Goal: Task Accomplishment & Management: Manage account settings

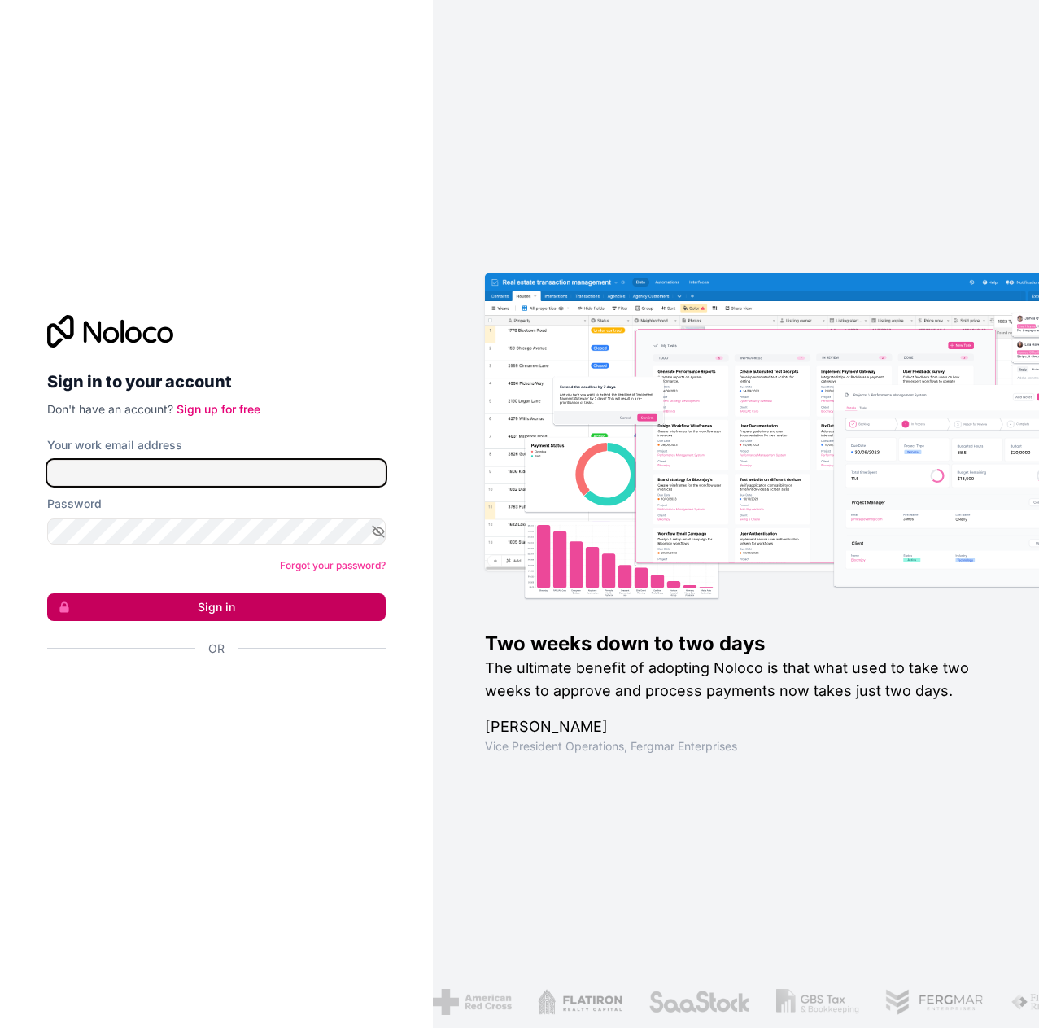
type input "**********"
click at [143, 606] on button "Sign in" at bounding box center [216, 607] width 338 height 28
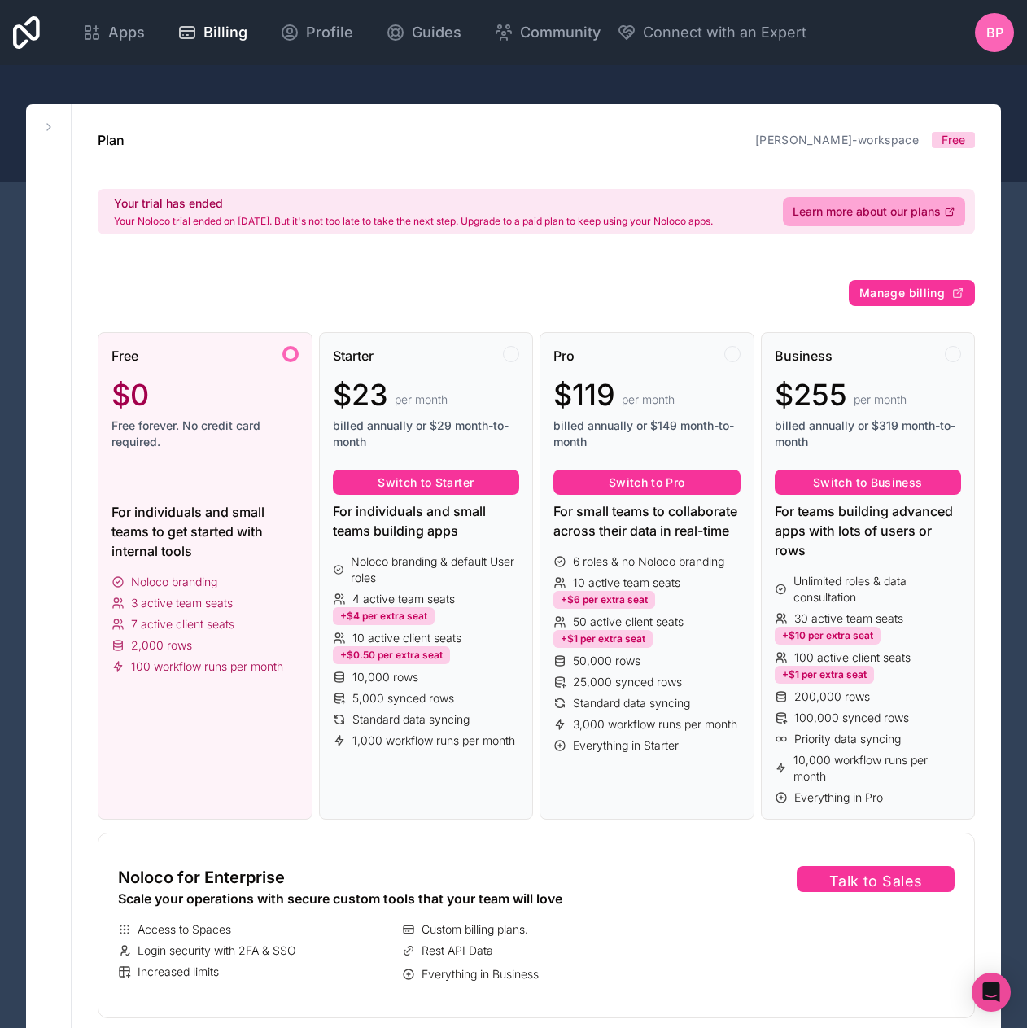
click at [992, 40] on span "BP" at bounding box center [994, 33] width 17 height 20
click at [310, 22] on span "Profile" at bounding box center [329, 32] width 47 height 23
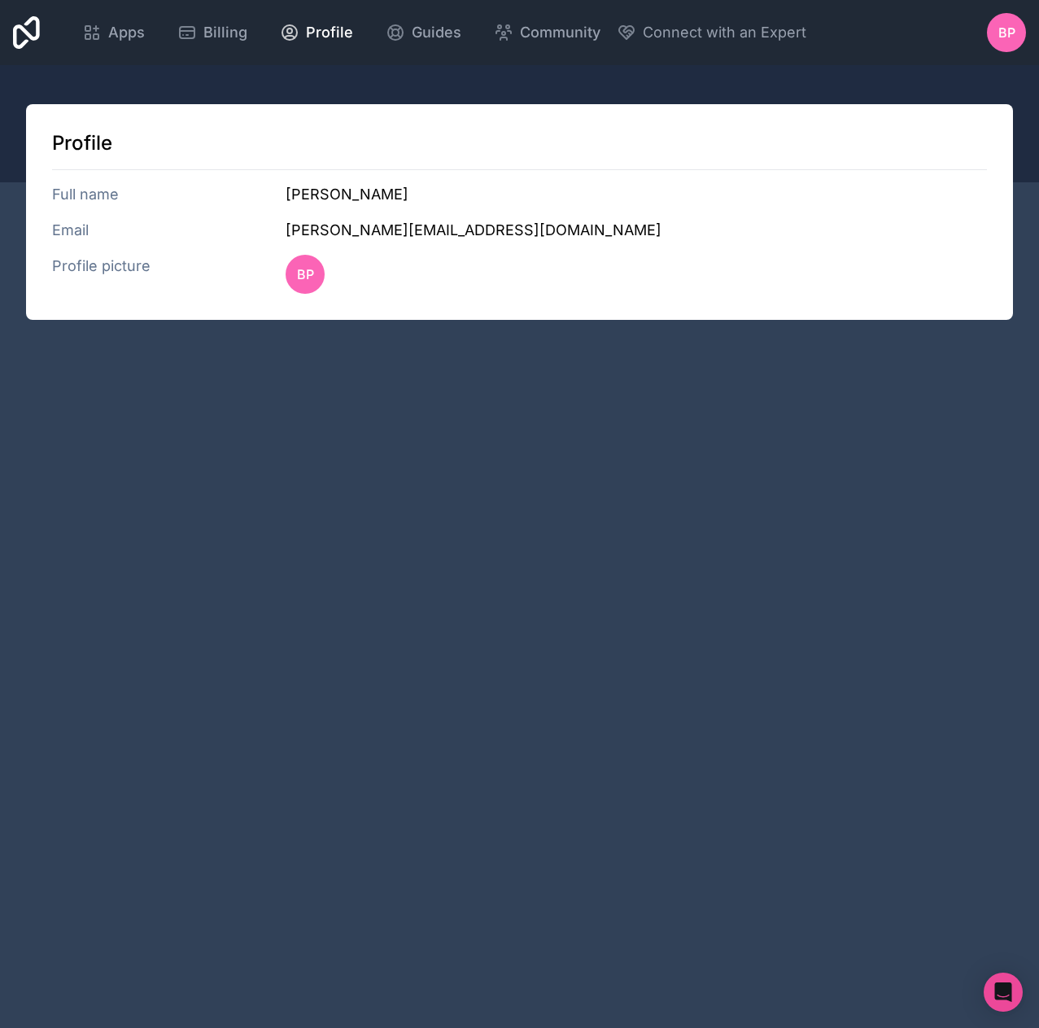
click at [21, 37] on icon at bounding box center [26, 32] width 27 height 39
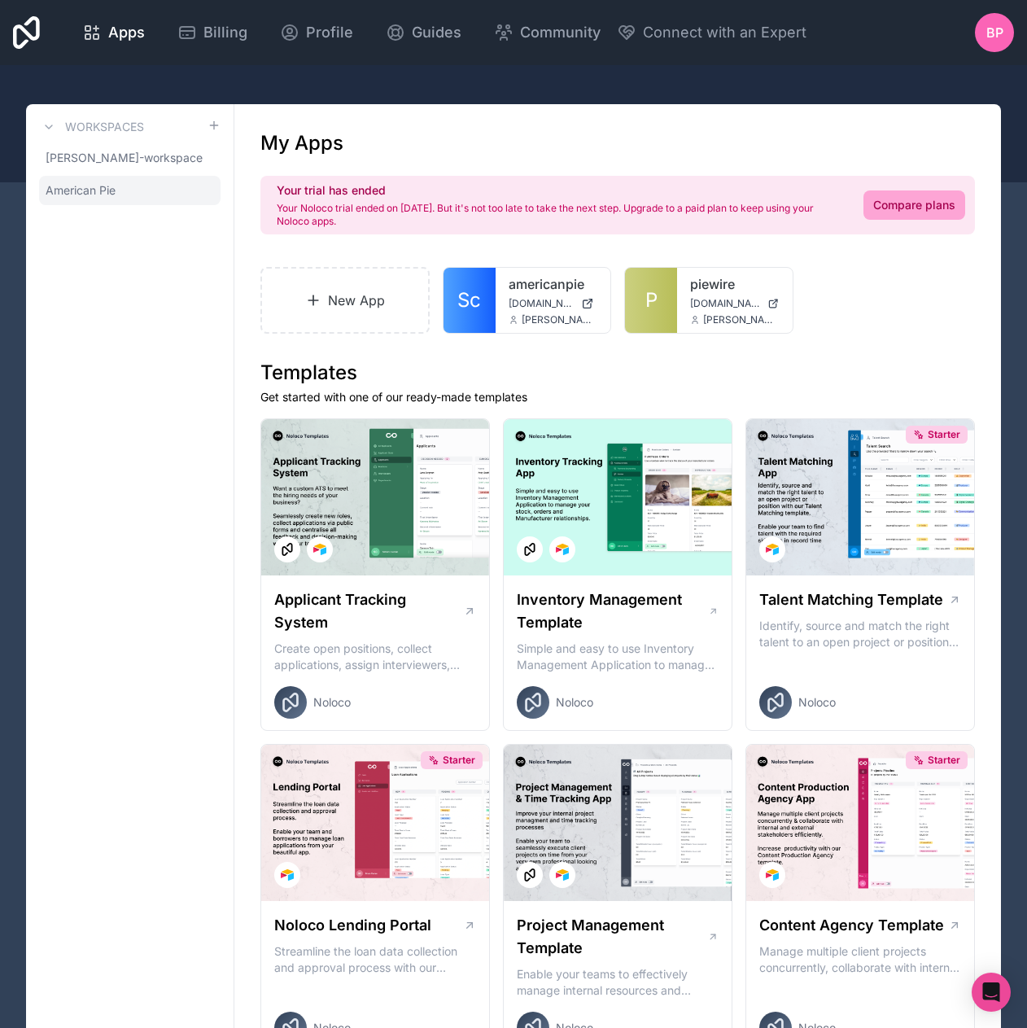
click at [98, 190] on span "American Pie" at bounding box center [81, 190] width 70 height 16
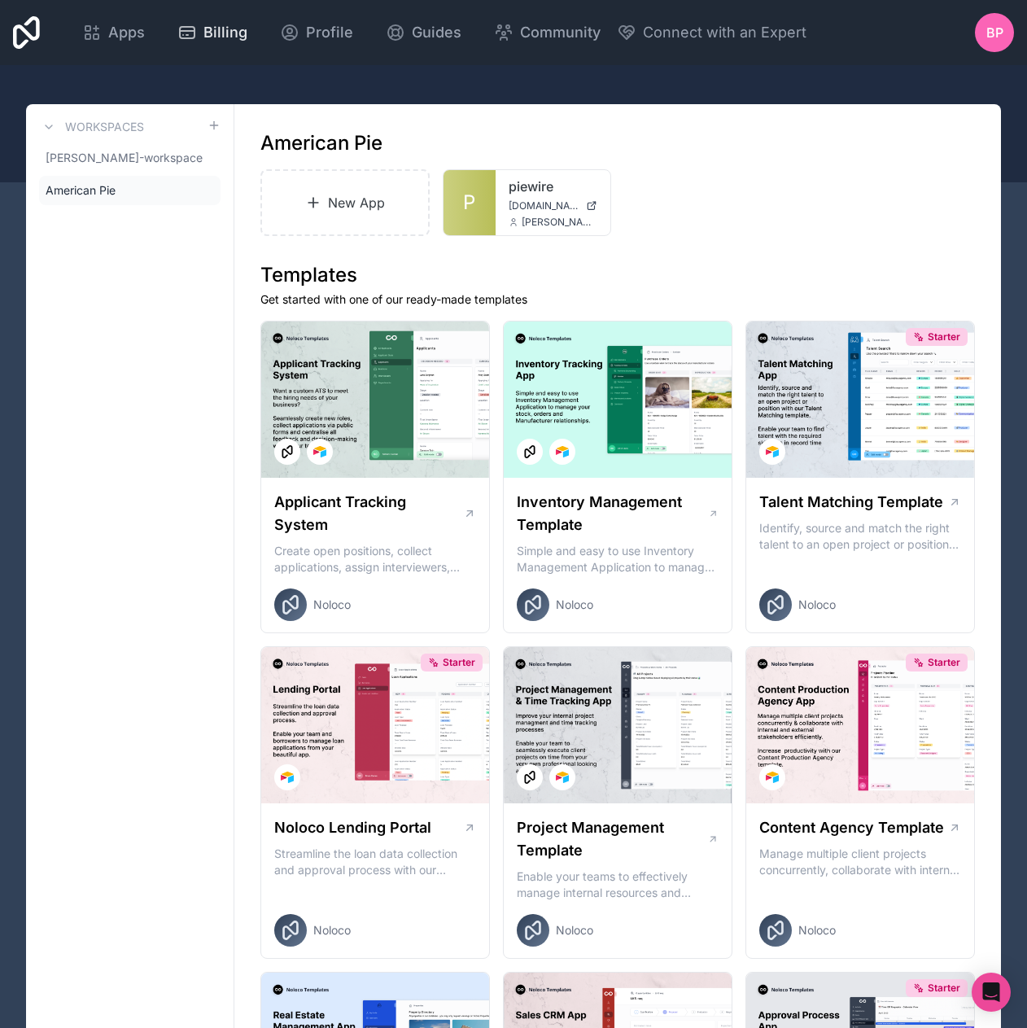
click at [211, 35] on span "Billing" at bounding box center [225, 32] width 44 height 23
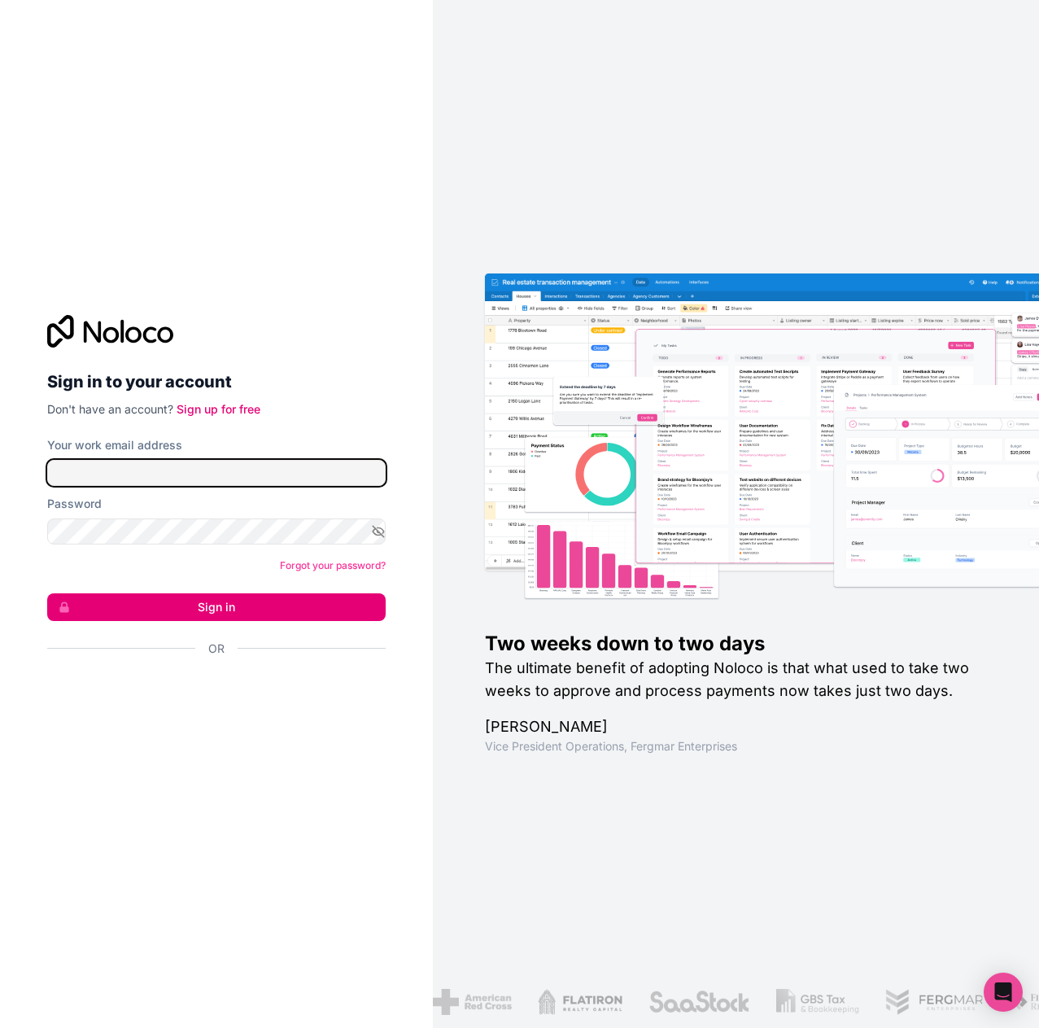
type input "**********"
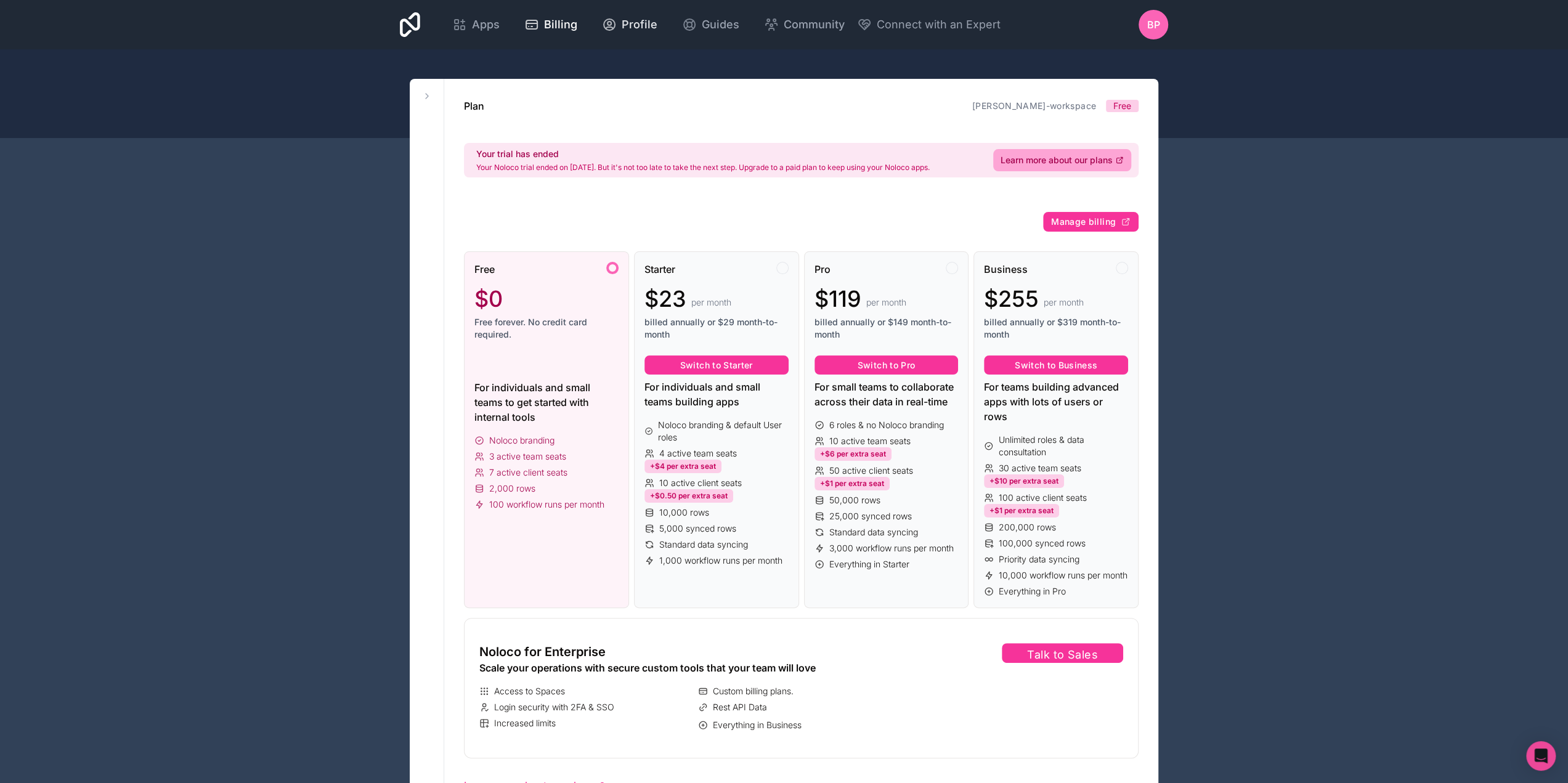
click at [632, 30] on span "Profile" at bounding box center [639, 24] width 36 height 17
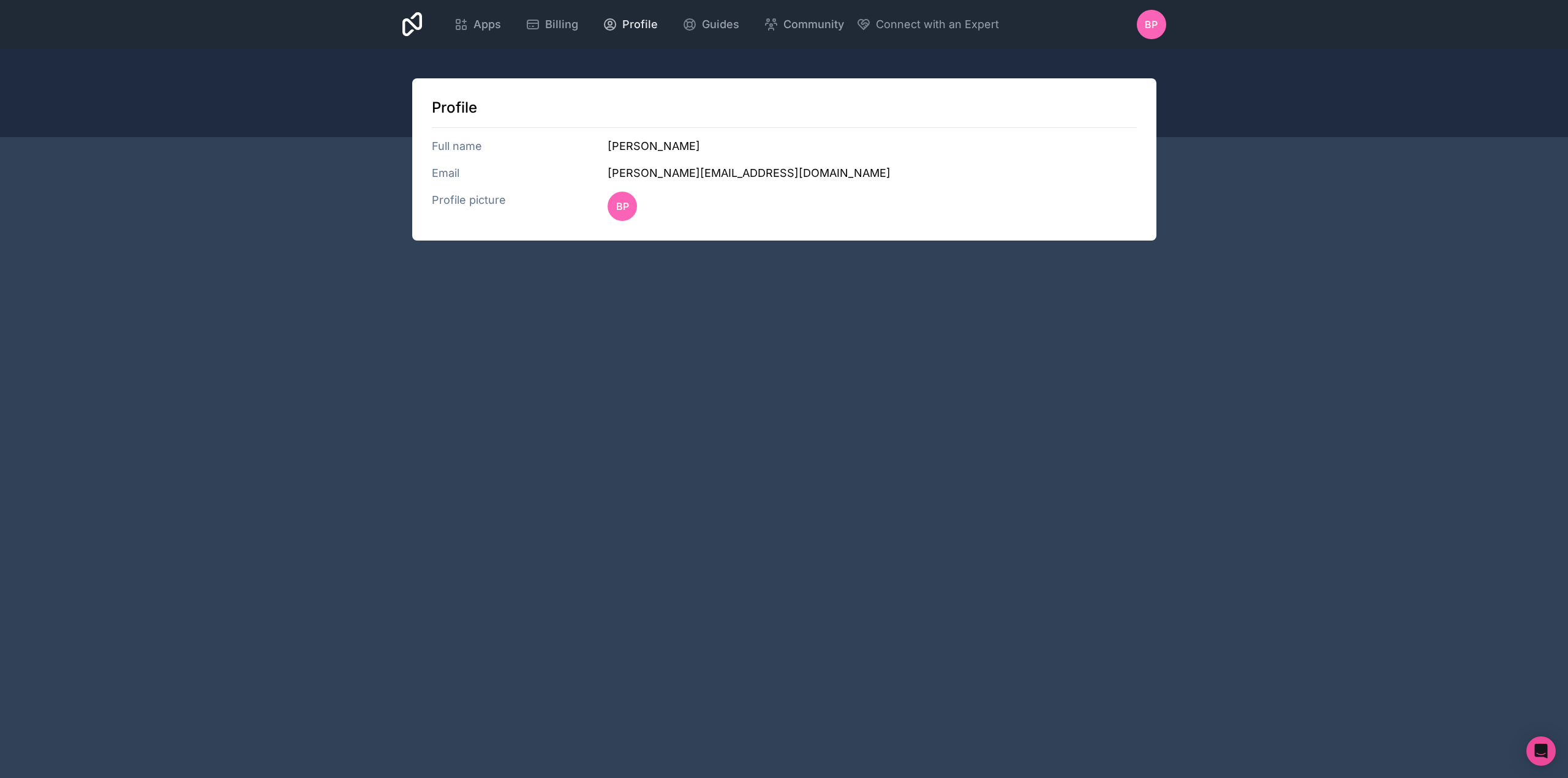
click at [629, 29] on span "Profile" at bounding box center [640, 24] width 35 height 17
click at [1155, 22] on span "BP" at bounding box center [1151, 25] width 13 height 15
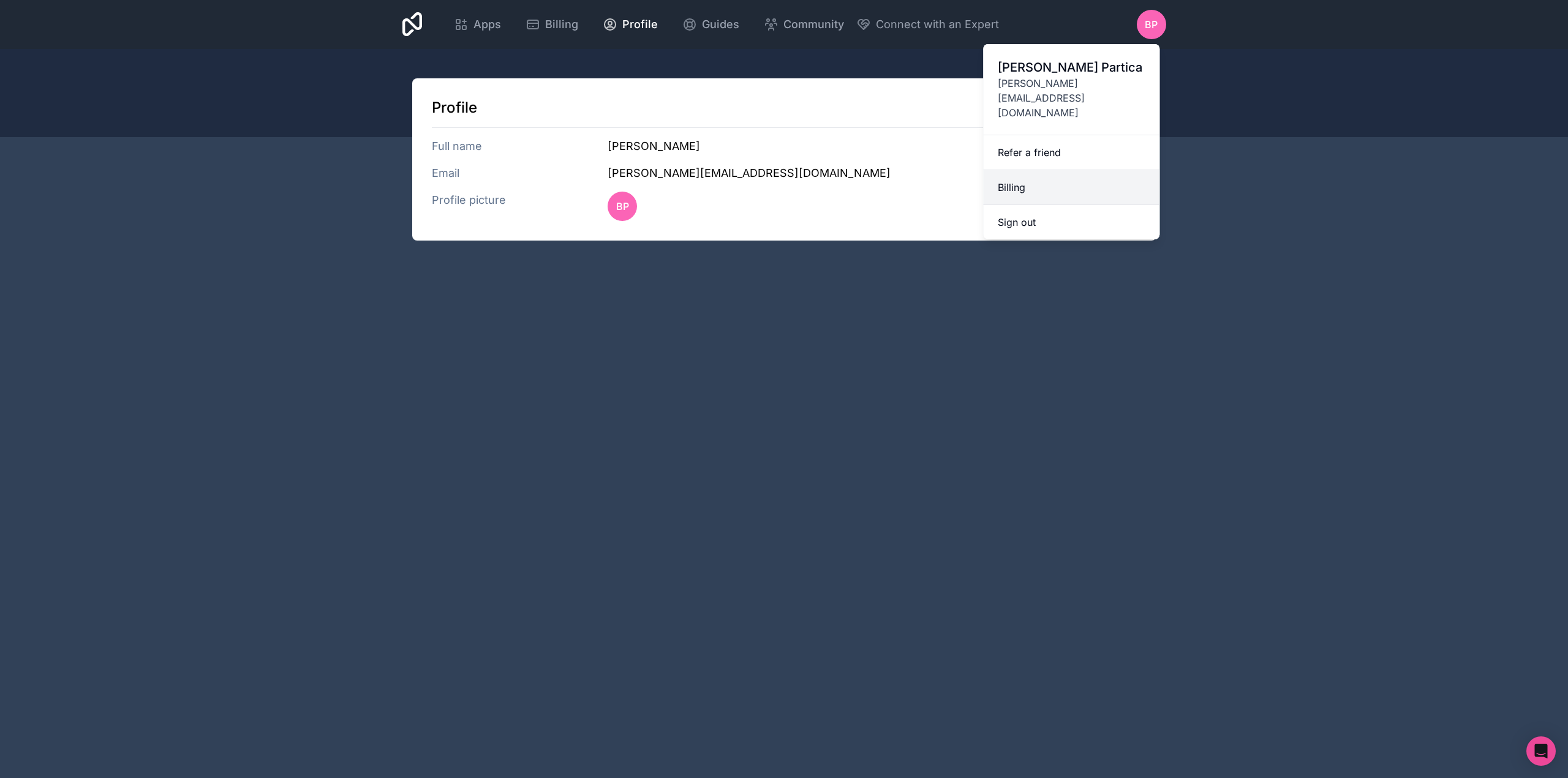
click at [1008, 170] on link "Billing" at bounding box center [1071, 187] width 176 height 35
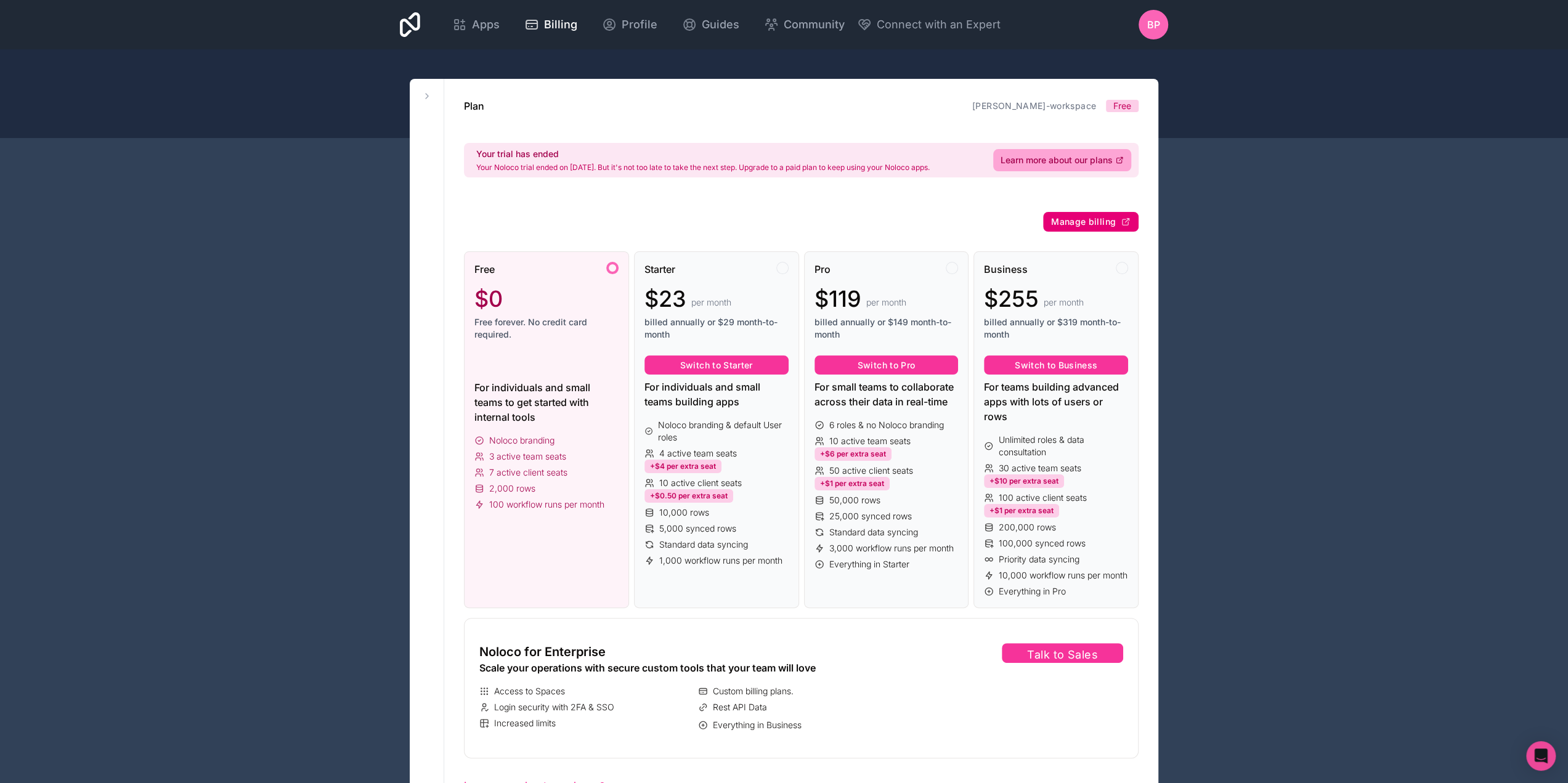
click at [1093, 224] on span "Manage billing" at bounding box center [1083, 222] width 64 height 11
